Goal: Use online tool/utility: Use online tool/utility

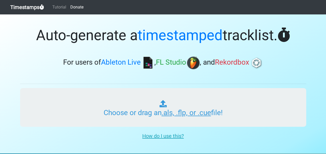
click at [195, 114] on input "Choose or drag an .als, .flp, or .cue file!" at bounding box center [163, 107] width 286 height 39
type input "C:\fakepath\History_Of_Dance_2000_March_Night_Recording.cue"
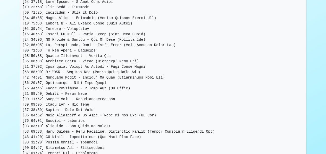
scroll to position [118, 0]
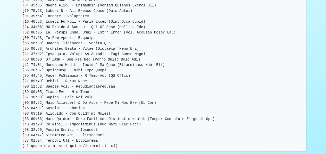
click at [21, 88] on pre at bounding box center [163, 68] width 286 height 166
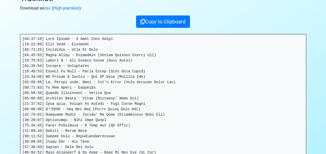
click at [21, 40] on pre at bounding box center [163, 117] width 286 height 166
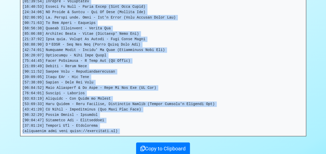
scroll to position [145, 0]
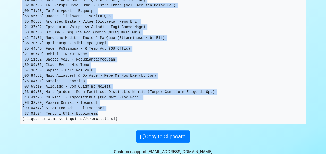
drag, startPoint x: 22, startPoint y: 39, endPoint x: 100, endPoint y: 115, distance: 108.8
click at [100, 115] on pre at bounding box center [163, 40] width 286 height 166
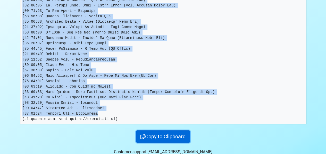
click at [153, 136] on button "Copy to Clipboard" at bounding box center [163, 136] width 54 height 12
